Goal: Communication & Community: Answer question/provide support

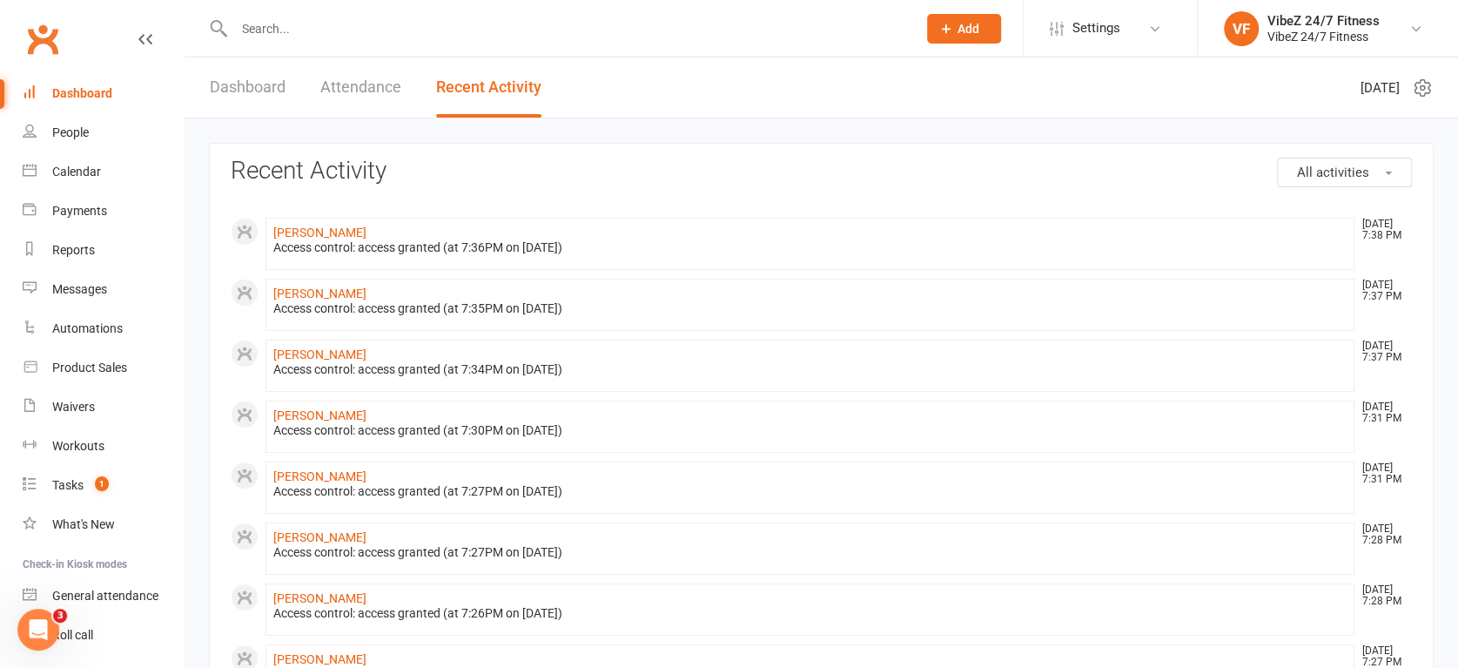
click at [286, 62] on link "Dashboard" at bounding box center [248, 87] width 76 height 60
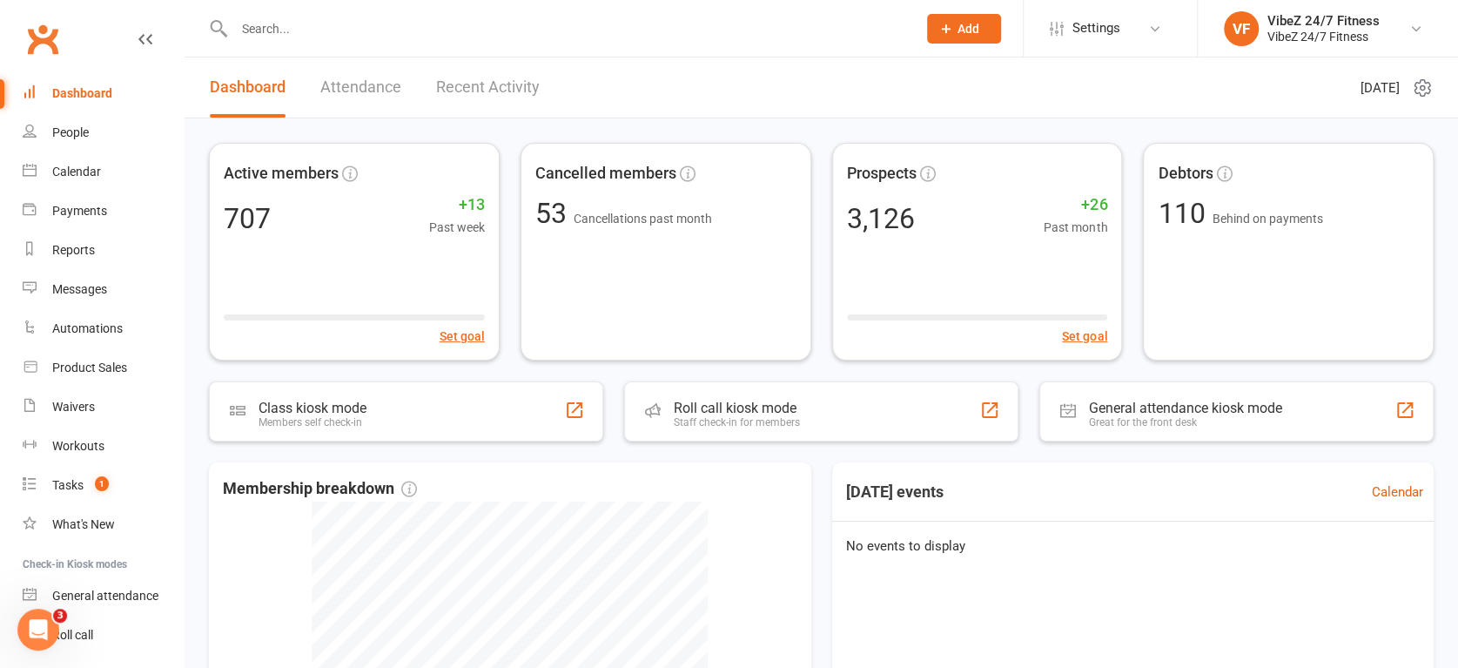
click at [493, 92] on link "Recent Activity" at bounding box center [488, 87] width 104 height 60
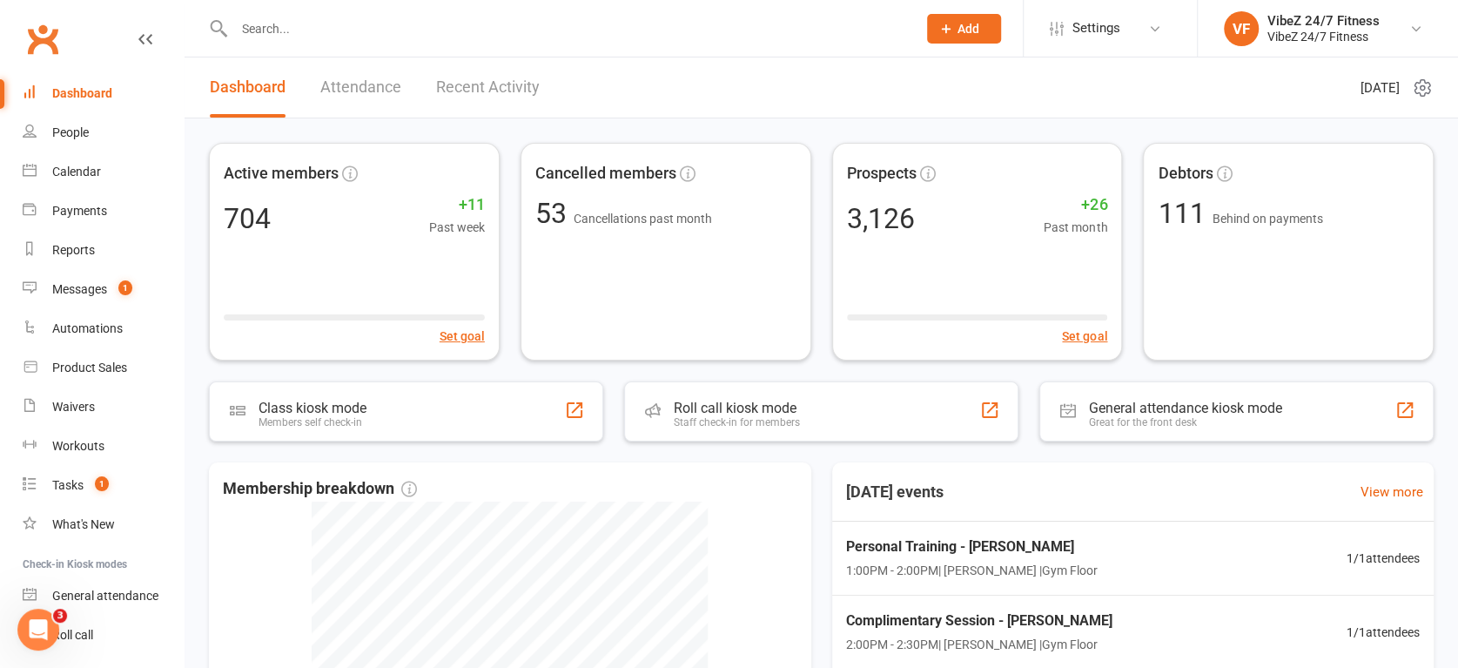
click at [353, 15] on div at bounding box center [557, 28] width 696 height 57
click at [335, 24] on input "text" at bounding box center [567, 29] width 676 height 24
click at [286, 28] on input "text" at bounding box center [567, 29] width 676 height 24
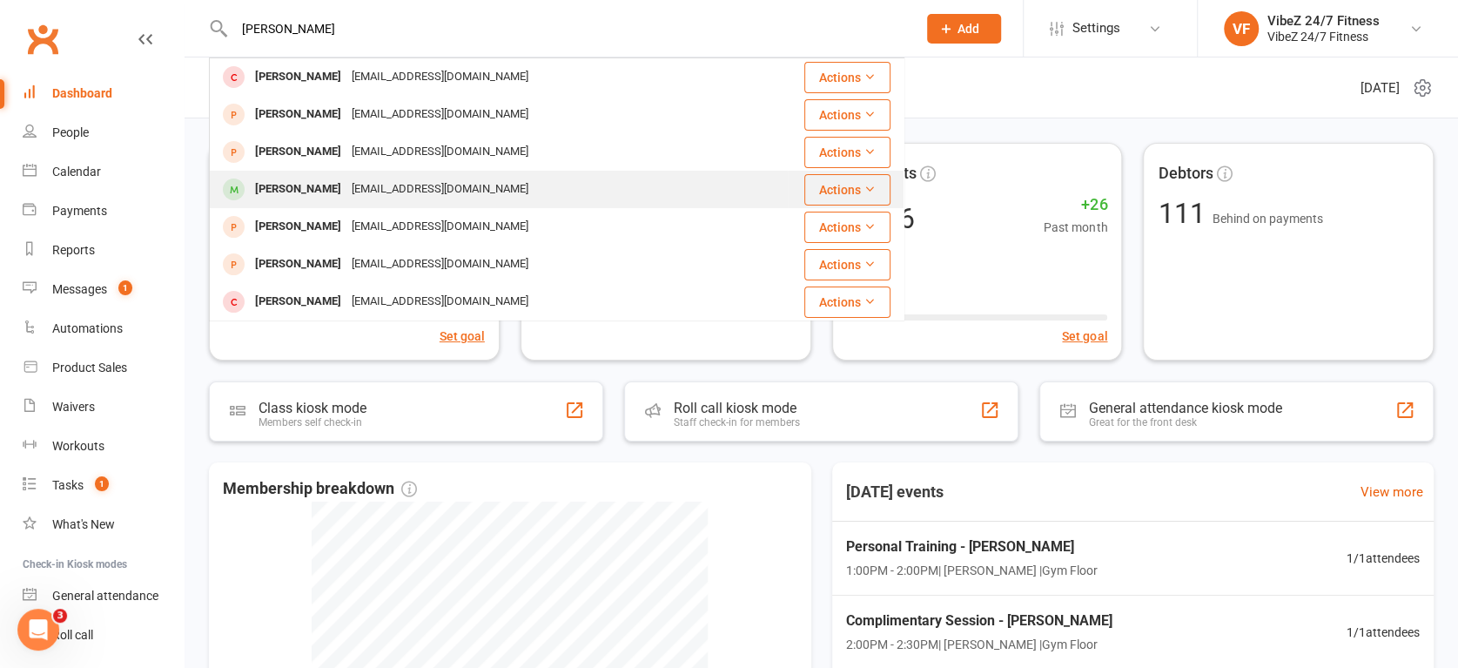
type input "brian m"
click at [327, 189] on div "Brian Mccleery" at bounding box center [298, 189] width 97 height 25
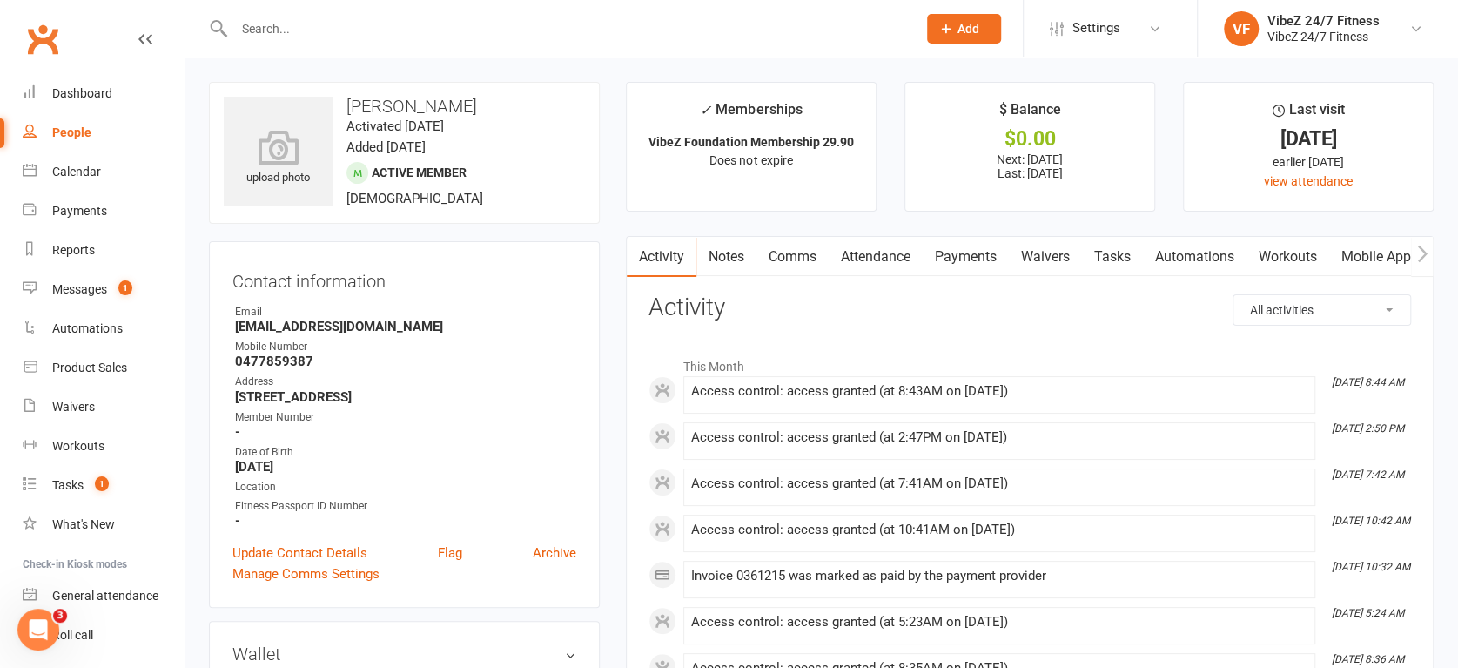
click at [286, 325] on strong "bjmac66@hotmail.com" at bounding box center [405, 327] width 341 height 16
click at [287, 323] on strong "bjmac66@hotmail.com" at bounding box center [405, 327] width 341 height 16
copy render-form-field "bjmac66@hotmail.com"
click at [74, 303] on link "Messages 1" at bounding box center [103, 289] width 161 height 39
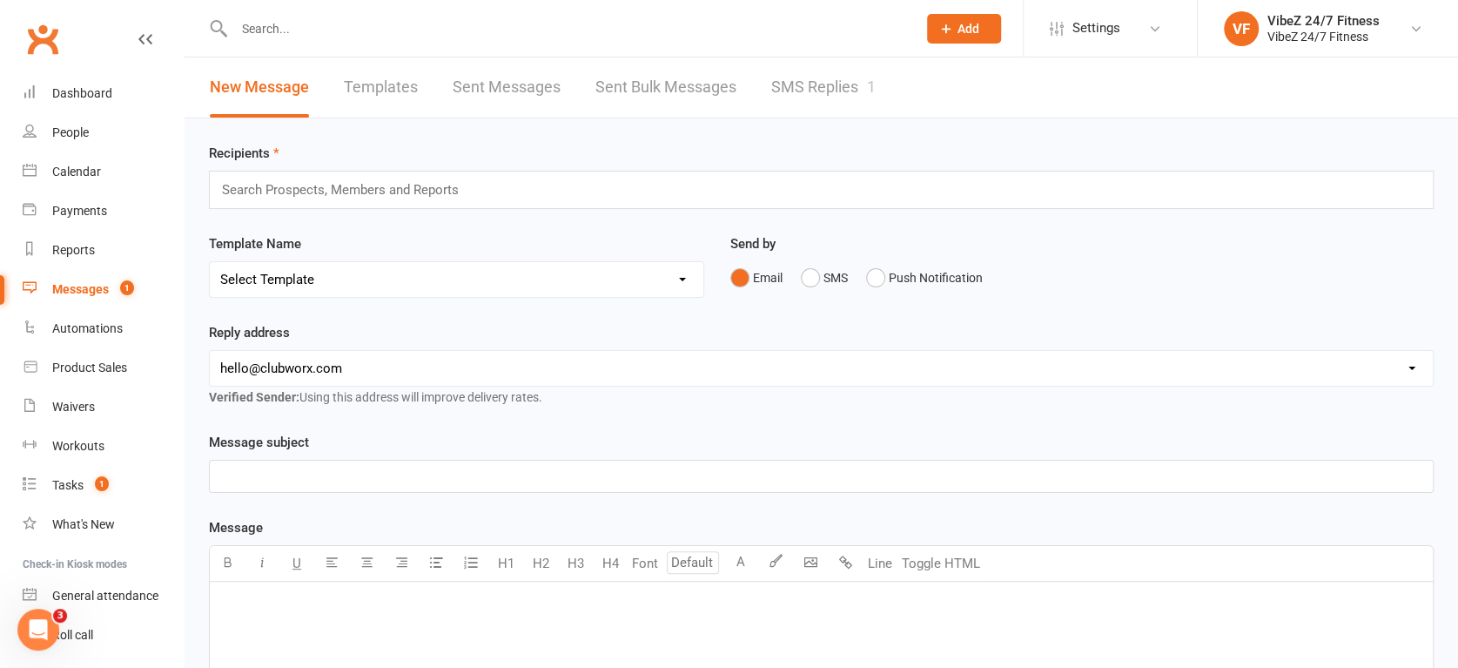
click at [882, 105] on div "New Message Templates Sent Messages Sent Bulk Messages SMS Replies 1" at bounding box center [543, 87] width 717 height 60
click at [848, 96] on link "SMS Replies 1" at bounding box center [823, 87] width 104 height 60
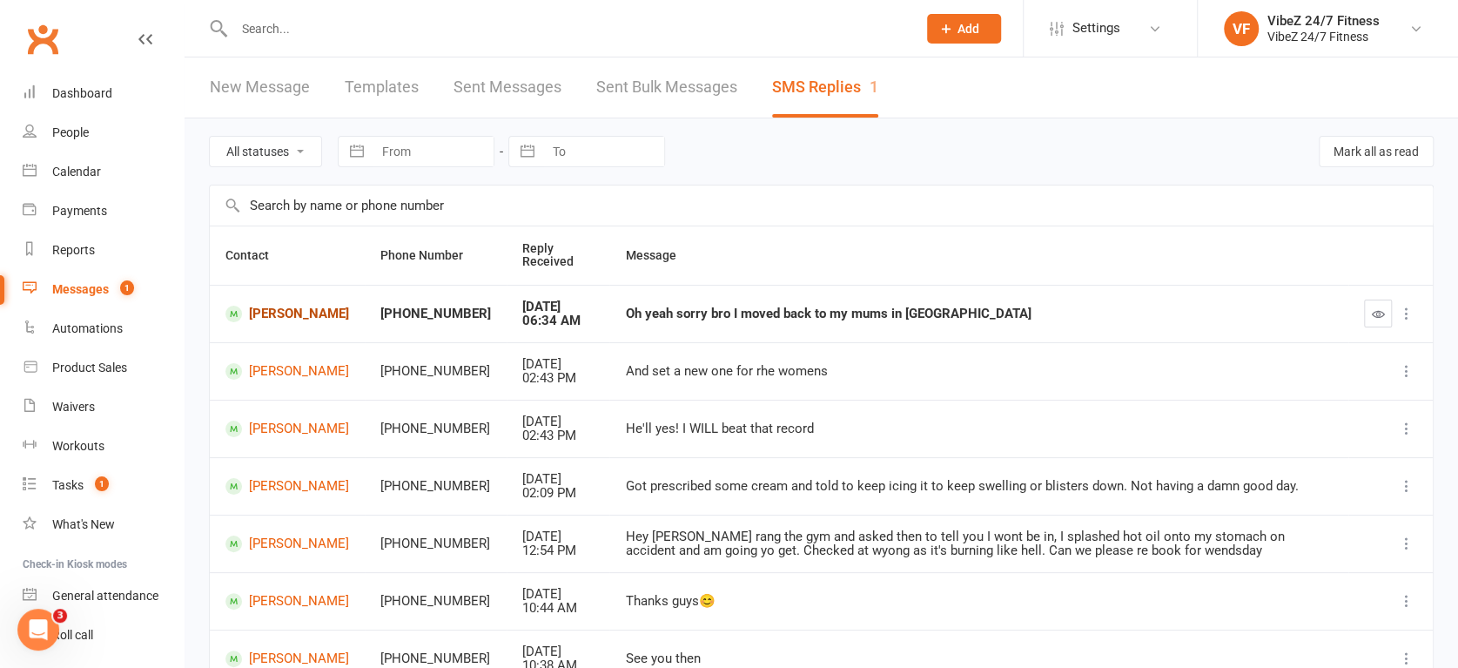
click at [273, 307] on link "Wyatt Birch" at bounding box center [288, 314] width 124 height 17
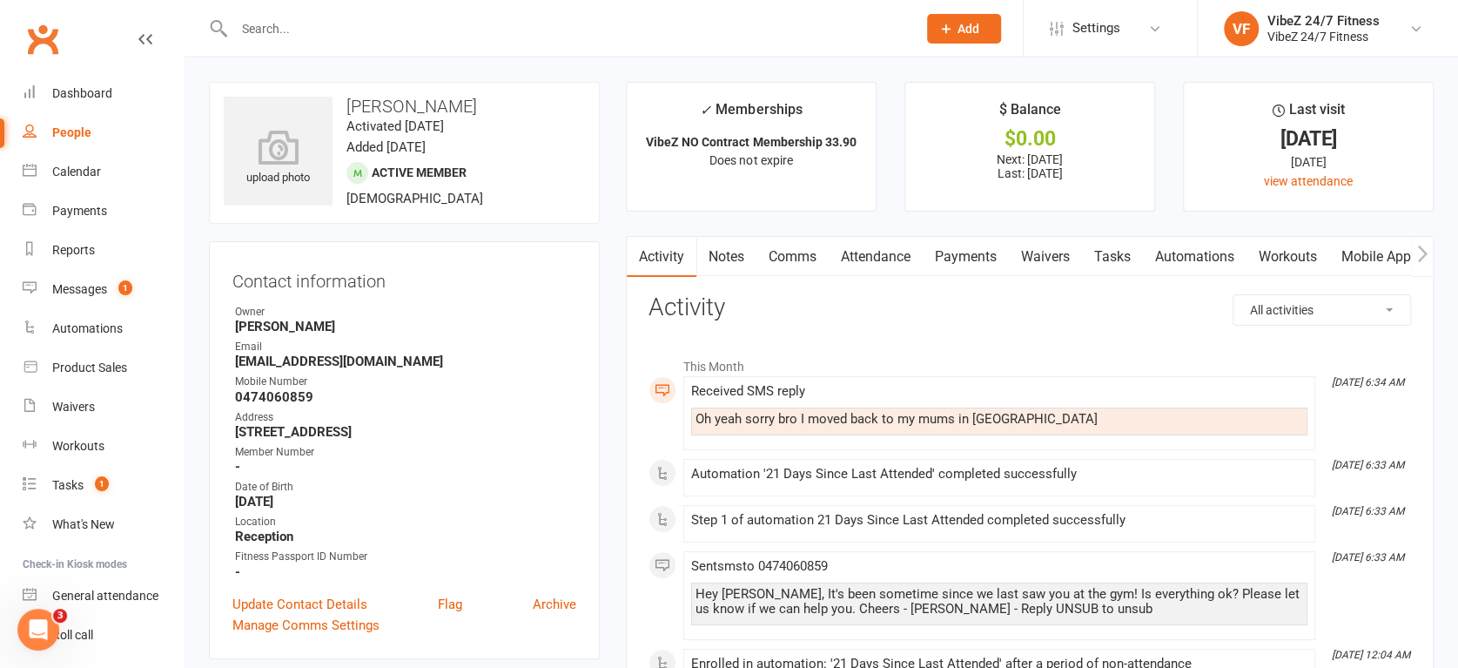
click at [966, 257] on link "Payments" at bounding box center [966, 257] width 86 height 40
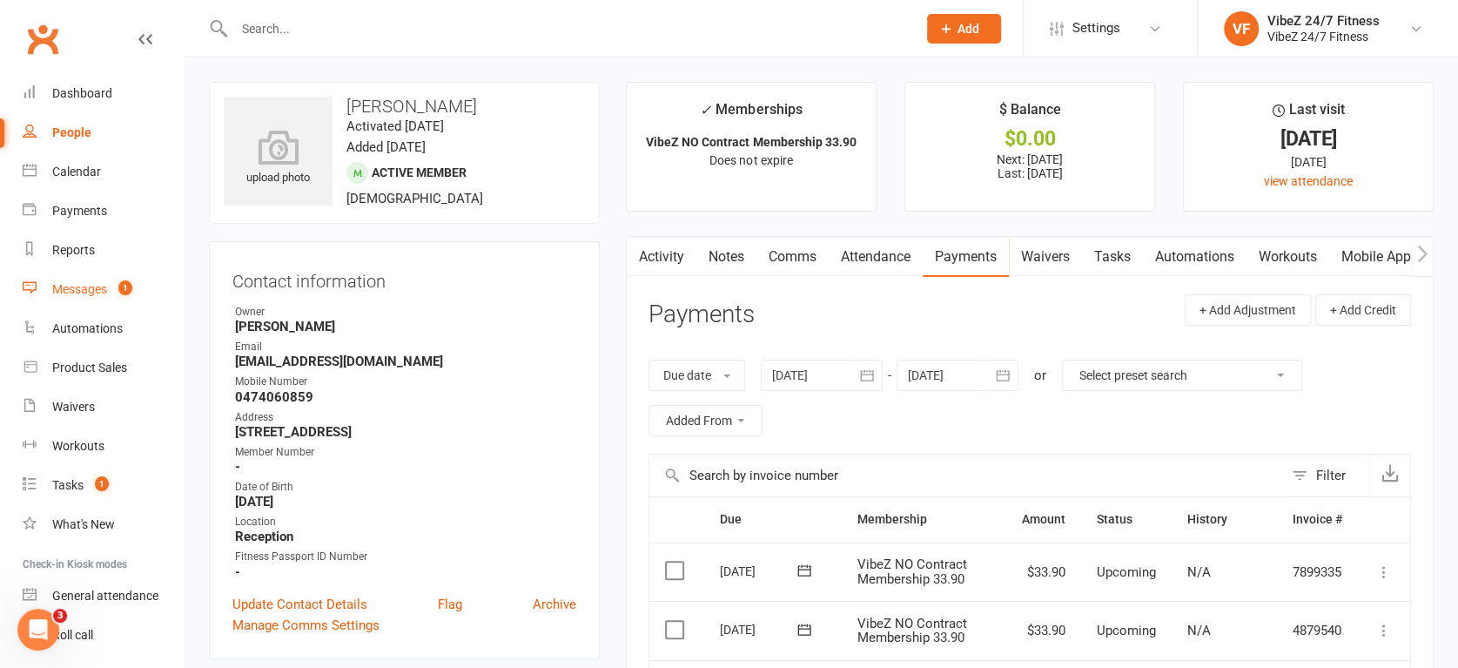
click at [84, 279] on link "Messages 1" at bounding box center [103, 289] width 161 height 39
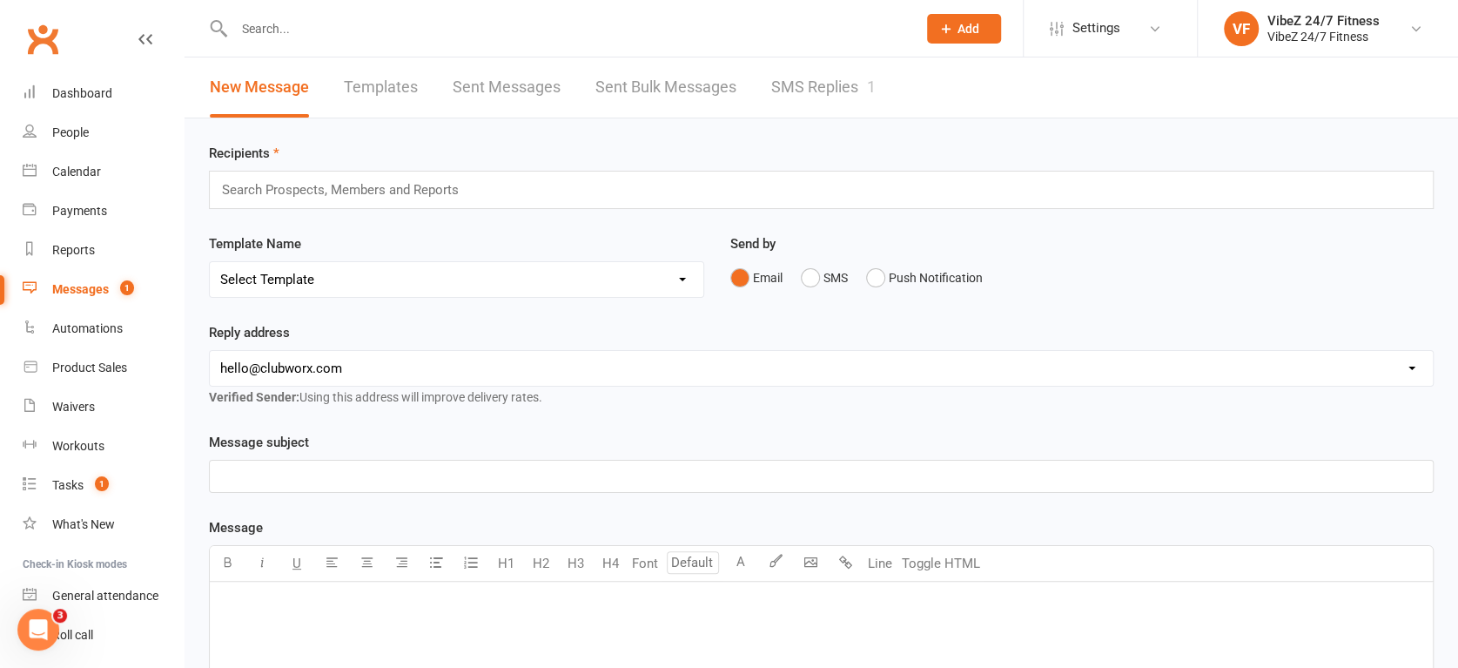
click at [776, 84] on link "SMS Replies 1" at bounding box center [823, 87] width 104 height 60
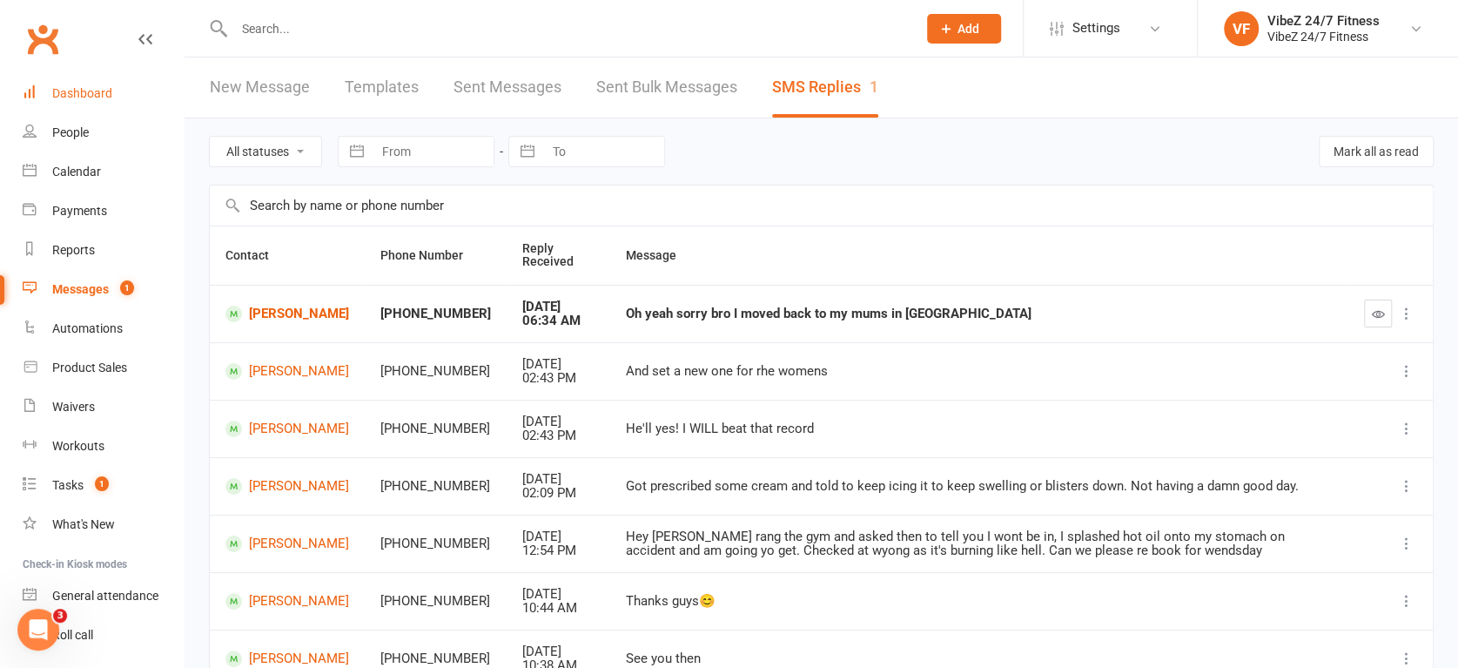
click at [106, 94] on div "Dashboard" at bounding box center [82, 93] width 60 height 14
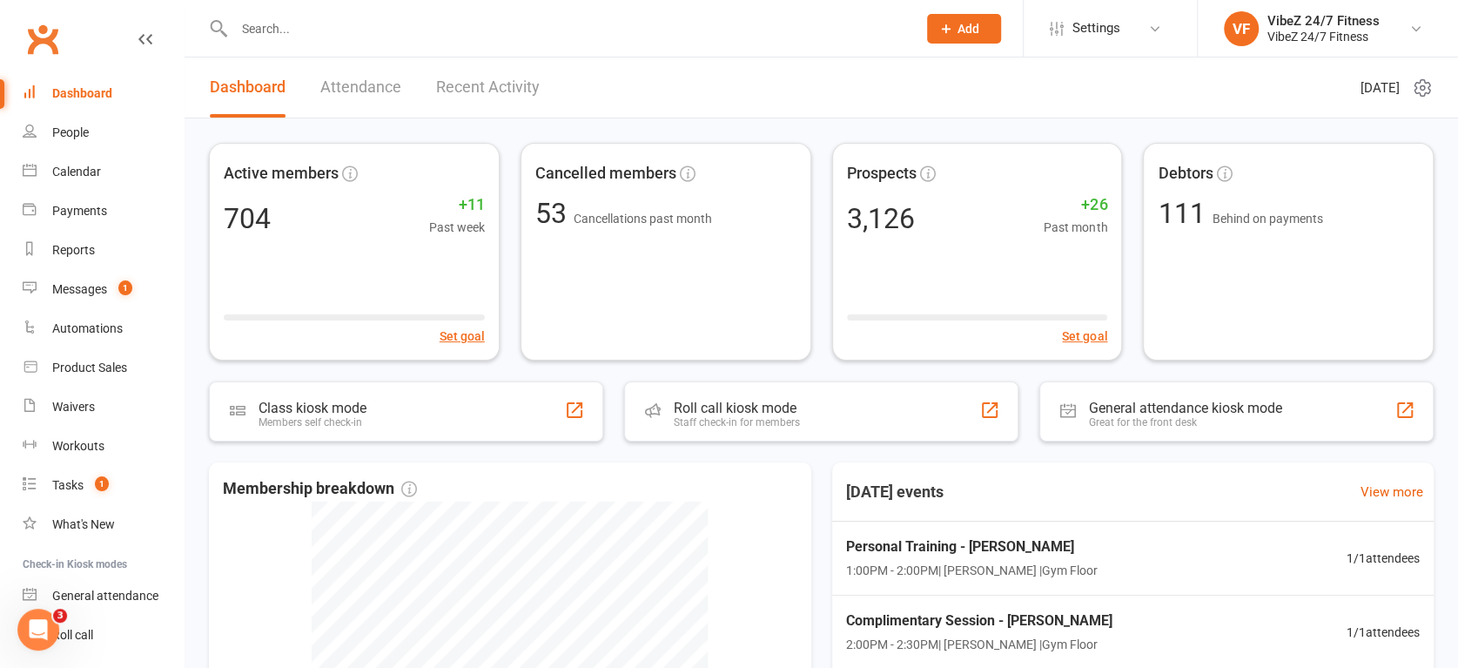
click at [446, 96] on link "Recent Activity" at bounding box center [488, 87] width 104 height 60
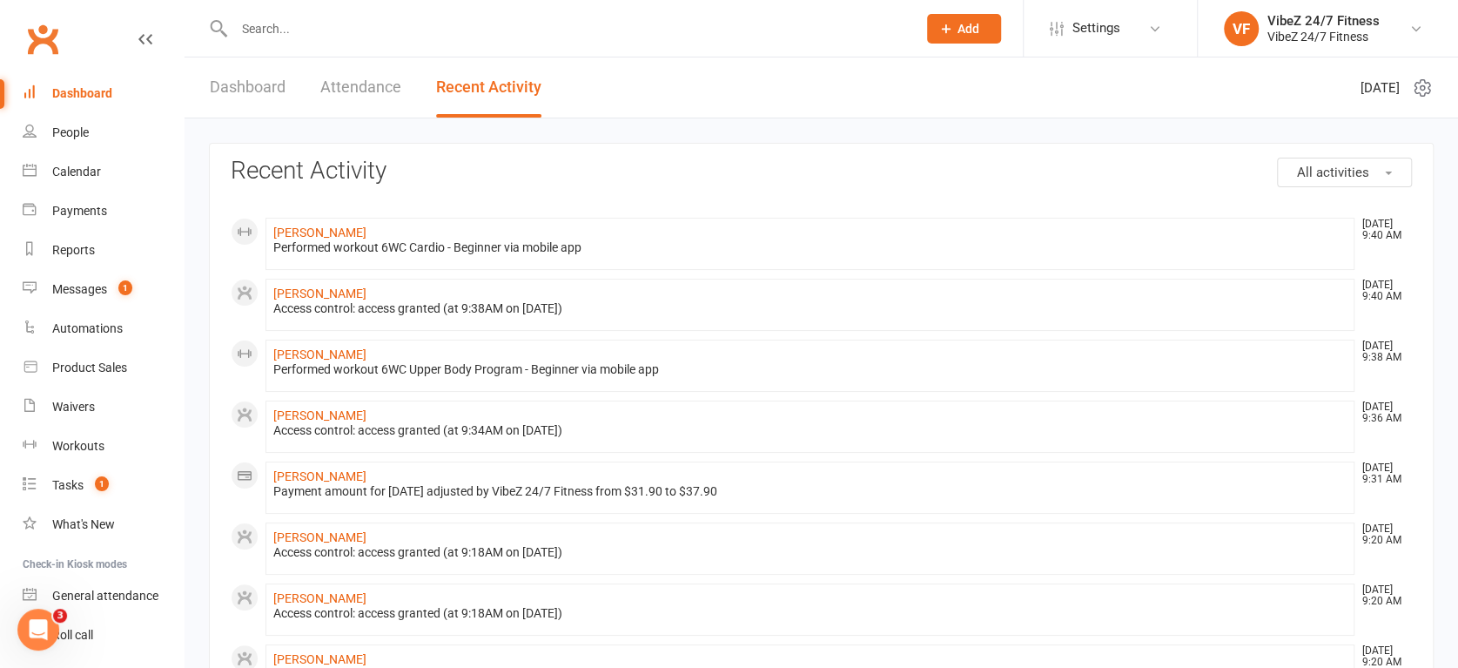
click at [285, 86] on link "Dashboard" at bounding box center [248, 87] width 76 height 60
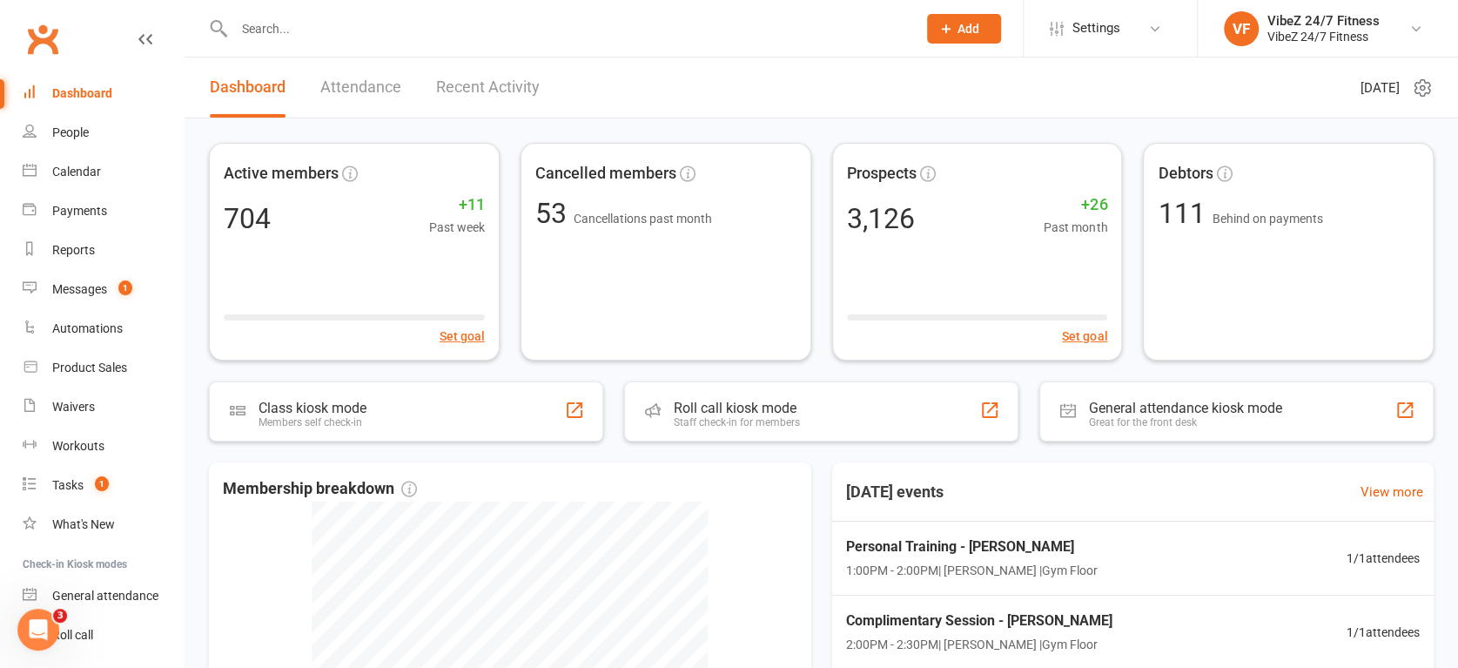
click at [478, 77] on link "Recent Activity" at bounding box center [488, 87] width 104 height 60
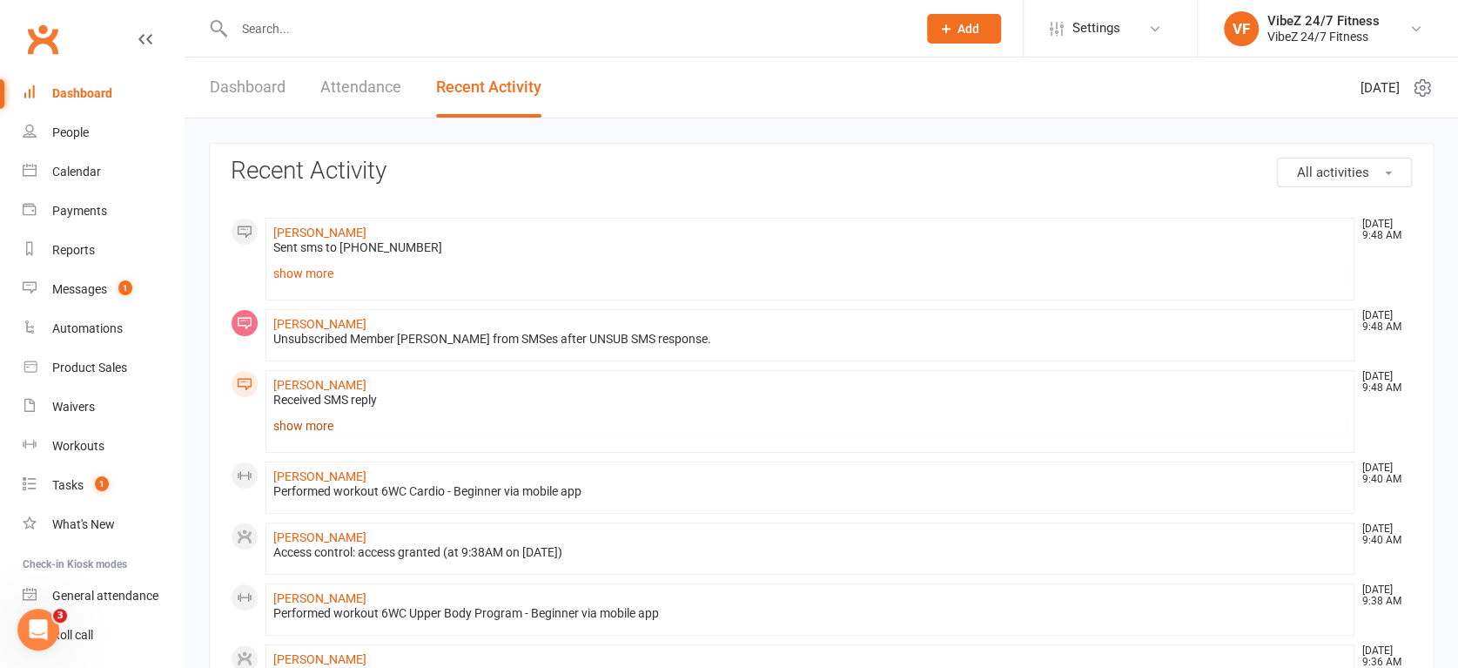
click at [308, 435] on link "show more" at bounding box center [810, 426] width 1074 height 24
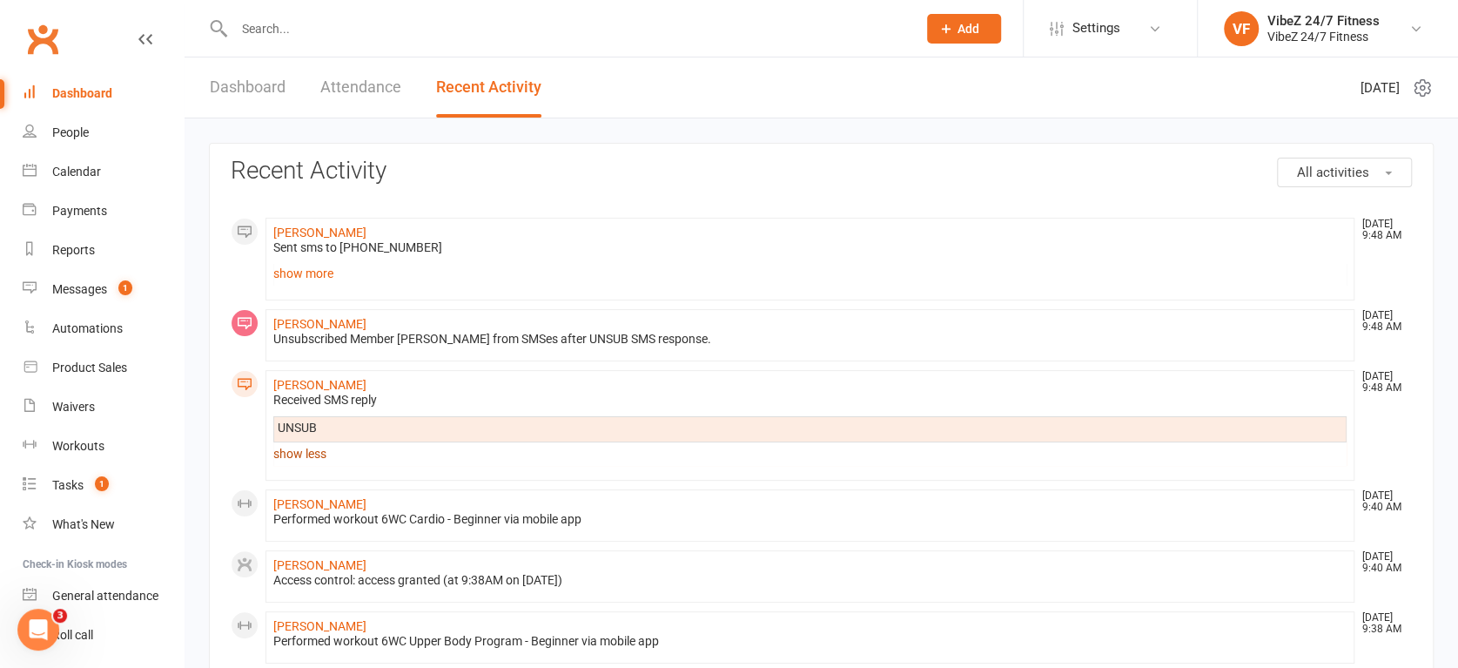
click at [305, 455] on link "show less" at bounding box center [810, 453] width 1074 height 24
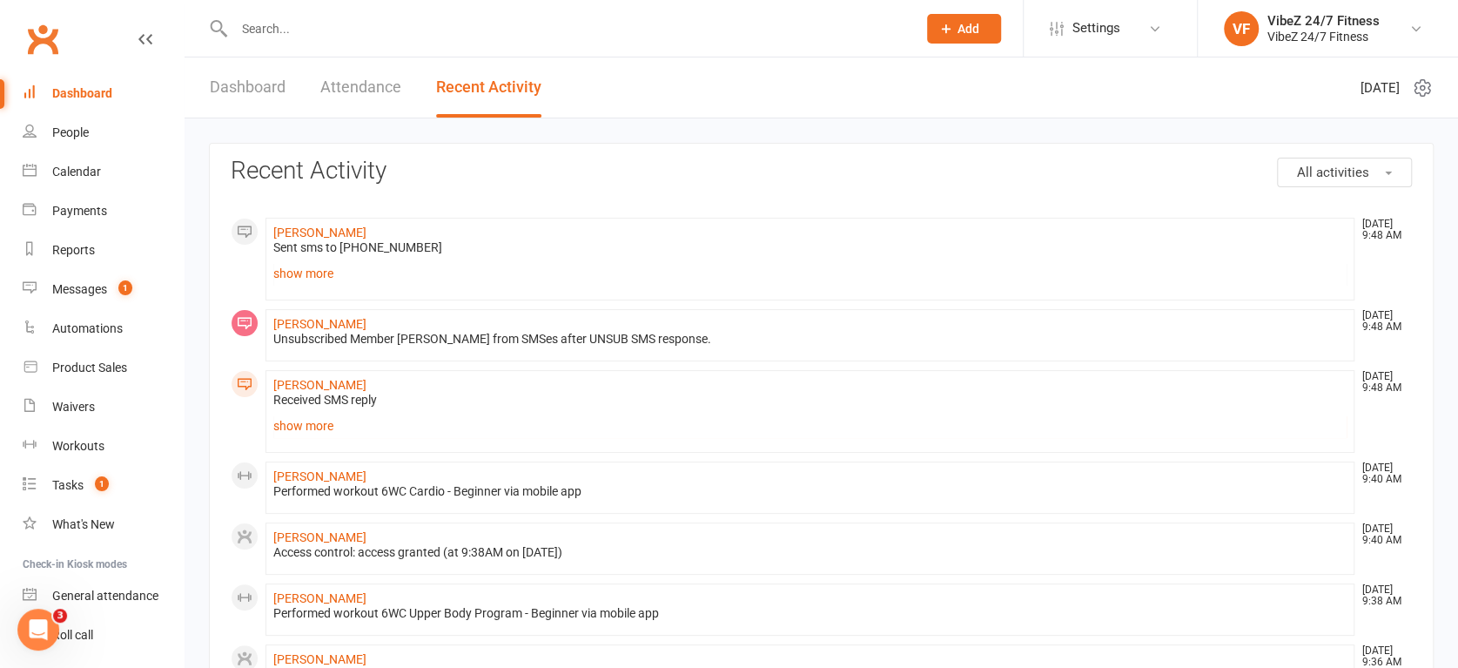
click at [232, 84] on link "Dashboard" at bounding box center [248, 87] width 76 height 60
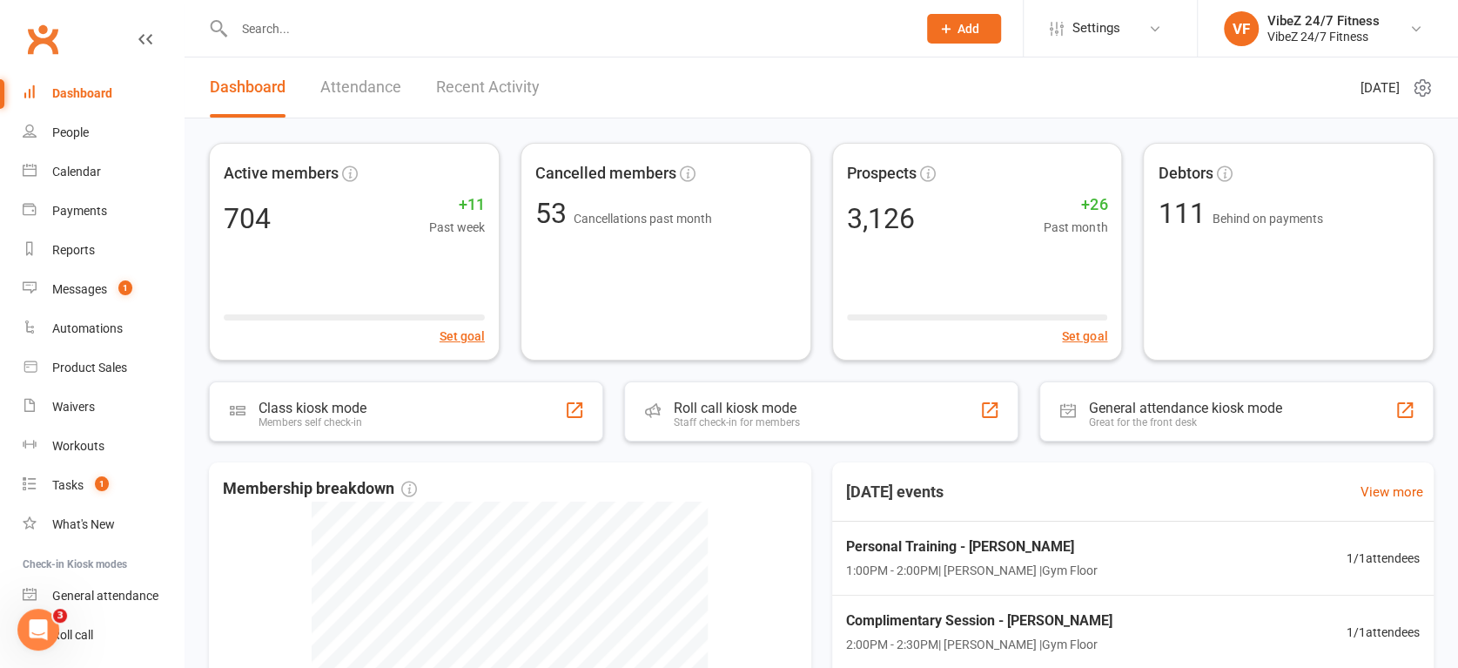
click at [508, 114] on link "Recent Activity" at bounding box center [488, 87] width 104 height 60
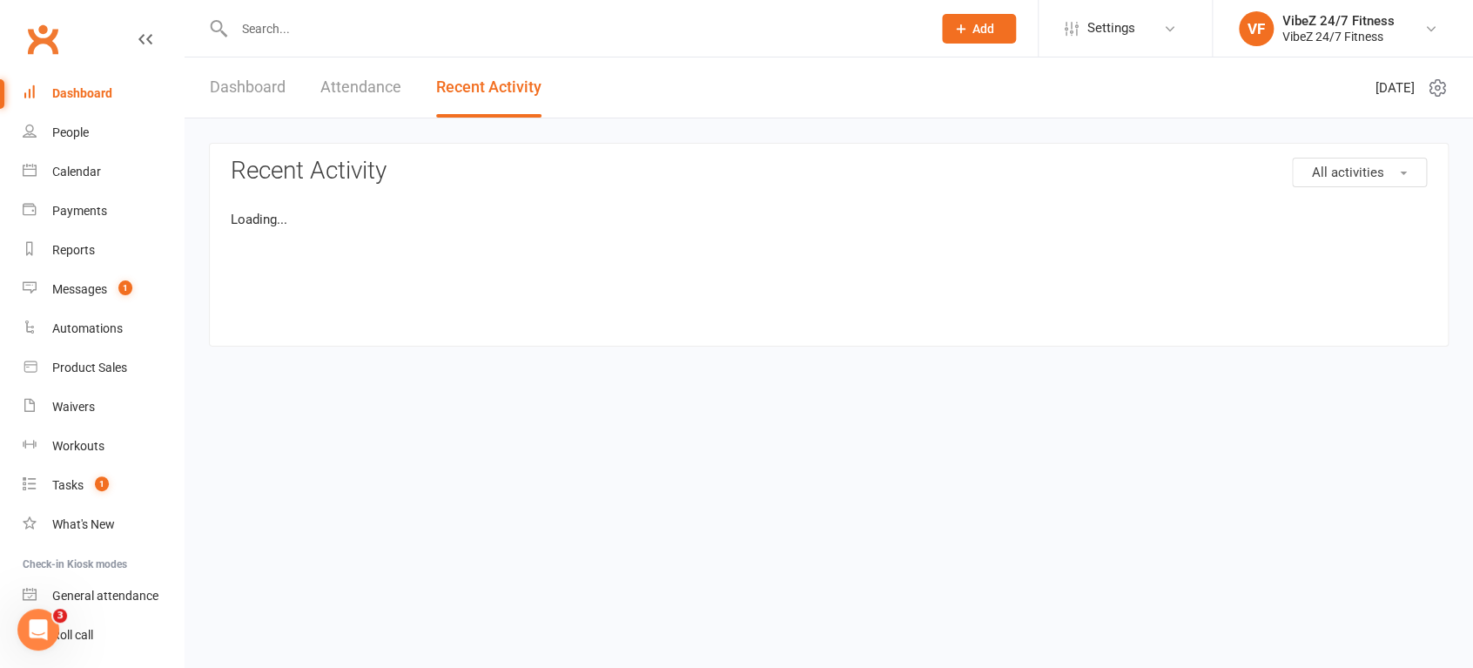
click at [508, 114] on link "Recent Activity" at bounding box center [488, 87] width 105 height 60
